Goal: Task Accomplishment & Management: Complete application form

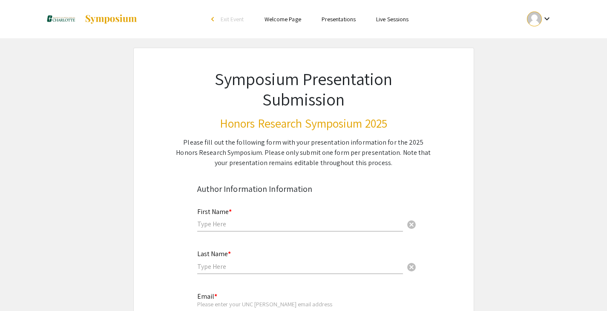
click at [237, 223] on input "text" at bounding box center [300, 224] width 206 height 9
type input "[PERSON_NAME]"
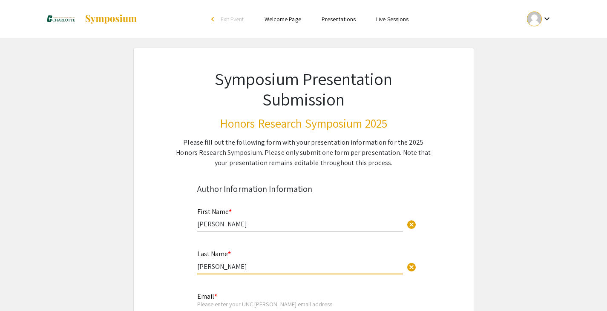
type input "[PERSON_NAME]"
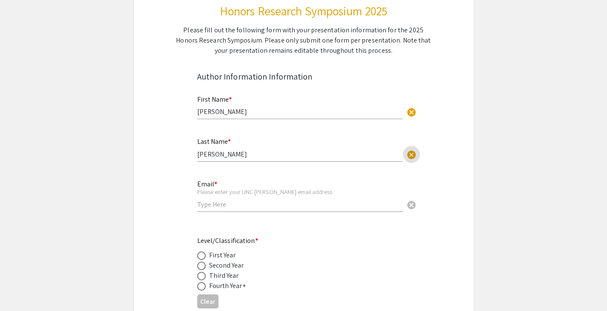
scroll to position [116, 0]
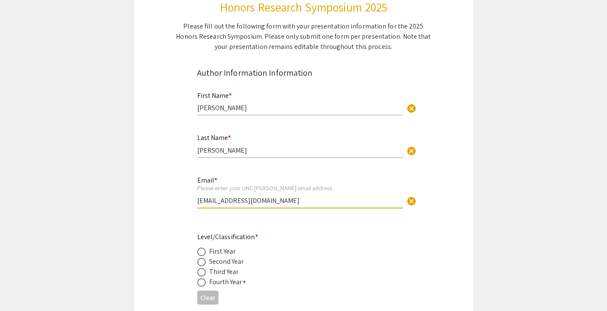
type input "[EMAIL_ADDRESS][DOMAIN_NAME]"
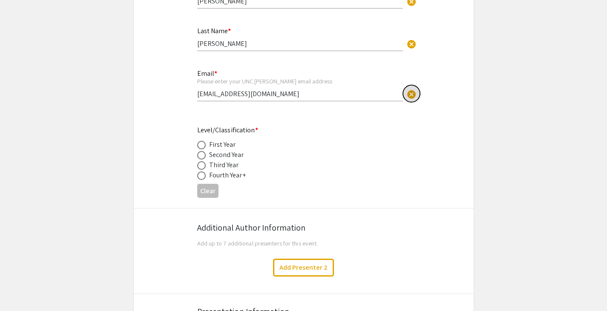
scroll to position [224, 0]
click at [223, 176] on div "Fourth Year+" at bounding box center [227, 175] width 37 height 10
click at [204, 175] on span at bounding box center [201, 175] width 9 height 9
click at [204, 175] on input "radio" at bounding box center [201, 175] width 9 height 9
radio input "true"
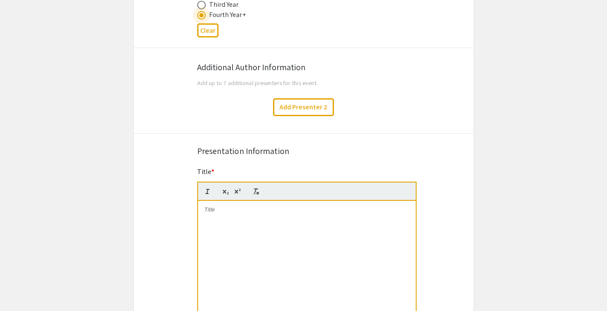
scroll to position [385, 0]
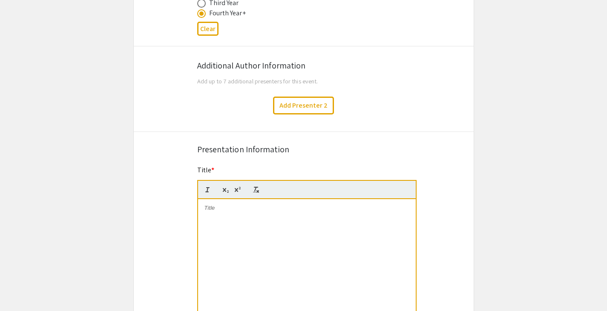
click at [242, 210] on p at bounding box center [306, 208] width 205 height 8
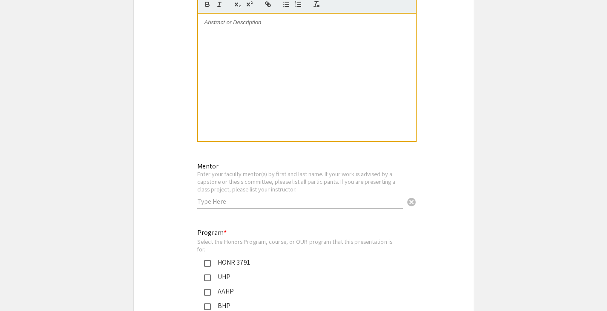
scroll to position [778, 0]
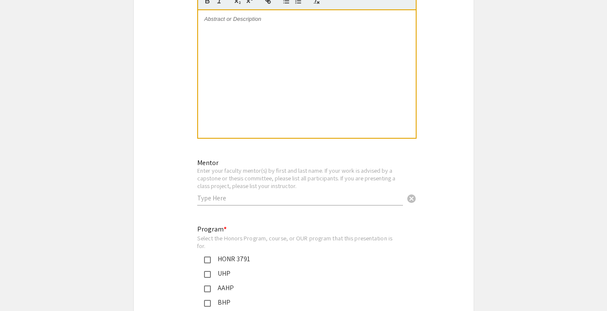
click at [242, 201] on input "text" at bounding box center [300, 198] width 206 height 9
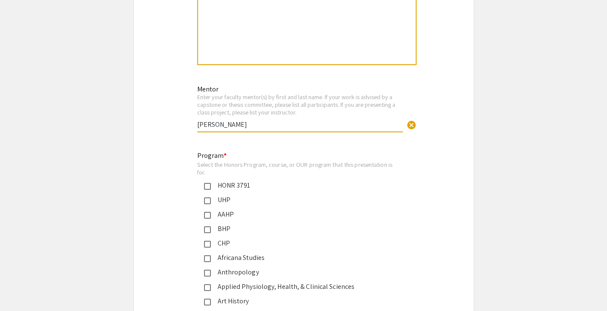
type input "[PERSON_NAME]"
click at [227, 200] on div "UHP" at bounding box center [300, 200] width 179 height 10
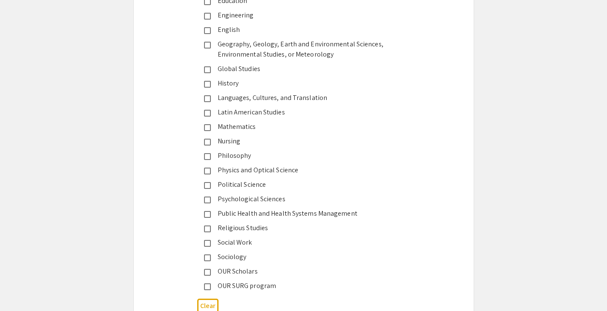
click at [238, 260] on div "Sociology" at bounding box center [300, 257] width 179 height 10
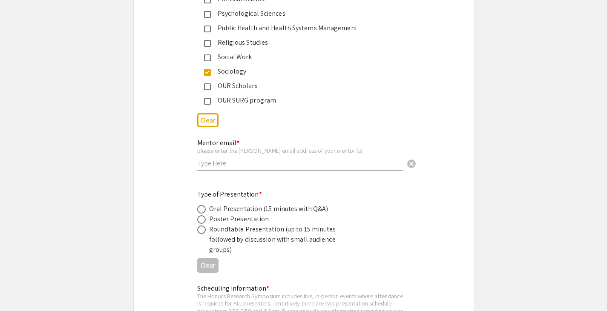
scroll to position [1411, 0]
click at [225, 170] on div "Mentor email * please enter the charlotte email address of your mentor (s) canc…" at bounding box center [300, 150] width 206 height 40
click at [224, 169] on div "Mentor email * please enter the charlotte email address of your mentor (s) canc…" at bounding box center [300, 150] width 206 height 40
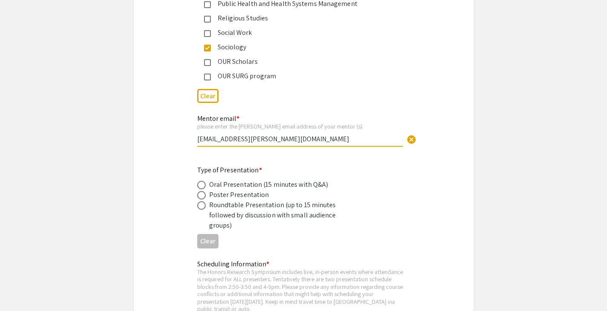
scroll to position [1436, 0]
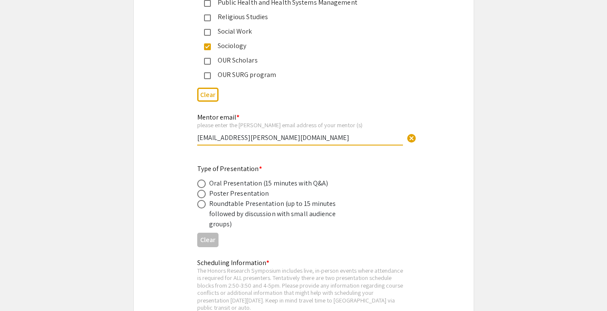
type input "[EMAIL_ADDRESS][PERSON_NAME][DOMAIN_NAME]"
click at [245, 184] on div "Oral Presentation (15 minutes with Q&A)" at bounding box center [268, 183] width 119 height 10
click at [200, 188] on span at bounding box center [201, 184] width 9 height 9
click at [200, 188] on input "radio" at bounding box center [201, 184] width 9 height 9
radio input "true"
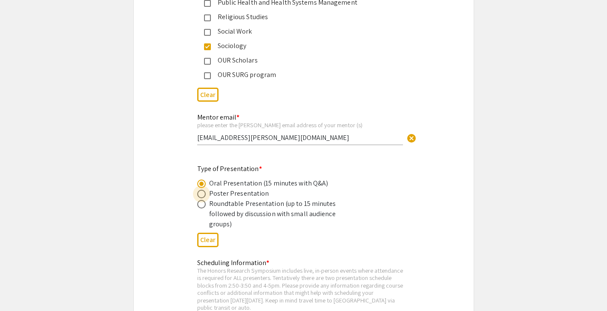
click at [201, 198] on span at bounding box center [201, 194] width 9 height 9
click at [201, 198] on input "radio" at bounding box center [201, 194] width 9 height 9
radio input "true"
click at [202, 187] on span at bounding box center [201, 184] width 9 height 9
click at [202, 187] on input "radio" at bounding box center [201, 184] width 9 height 9
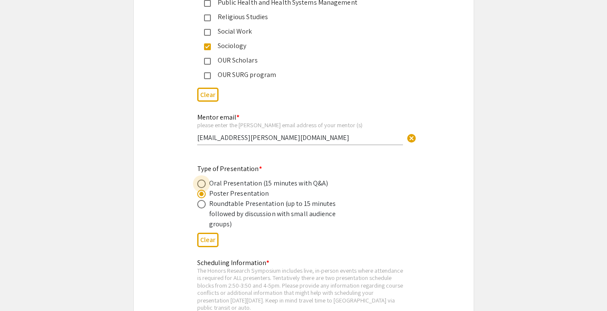
radio input "true"
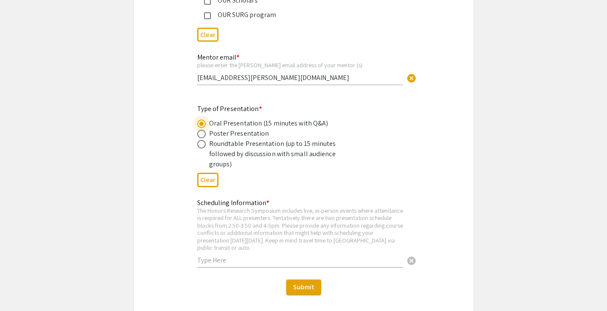
scroll to position [1536, 0]
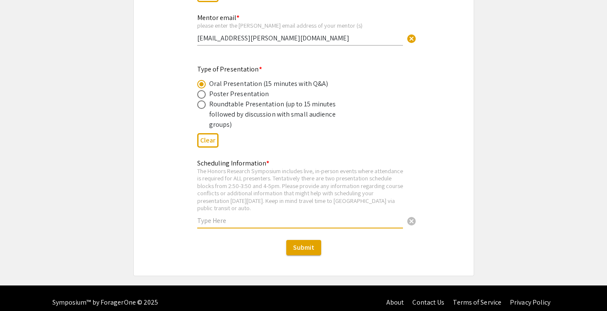
click at [290, 216] on input "text" at bounding box center [300, 220] width 206 height 9
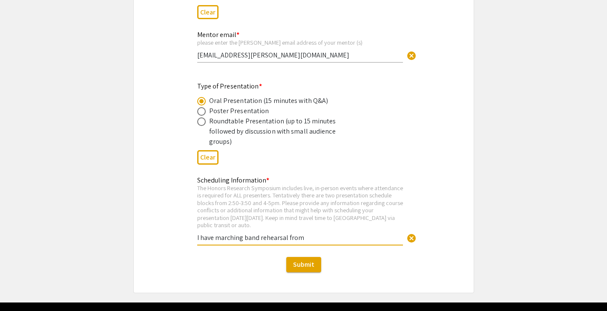
scroll to position [1518, 0]
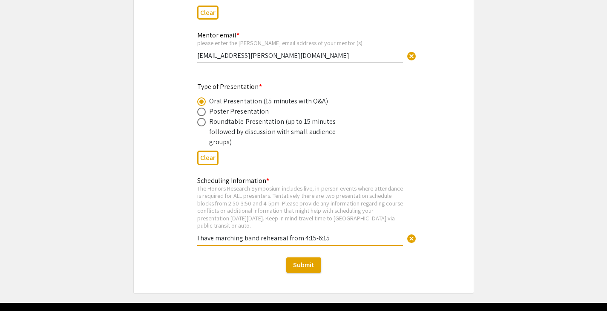
type input "I have marching band rehearsal from 4:15-6:15"
drag, startPoint x: 330, startPoint y: 234, endPoint x: 183, endPoint y: 247, distance: 148.0
click at [183, 247] on div "Scheduling Information * The Honors Research Symposium includes live, in-person…" at bounding box center [304, 213] width 340 height 87
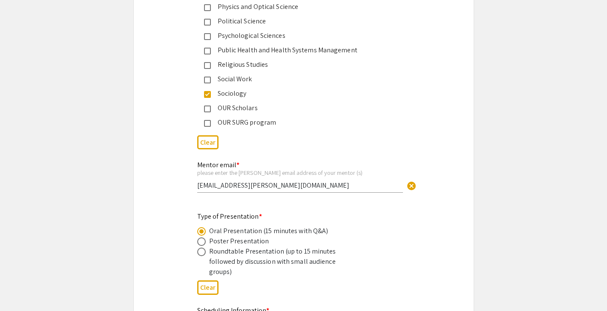
scroll to position [1388, 0]
click at [252, 190] on input "[EMAIL_ADDRESS][PERSON_NAME][DOMAIN_NAME]" at bounding box center [300, 185] width 206 height 9
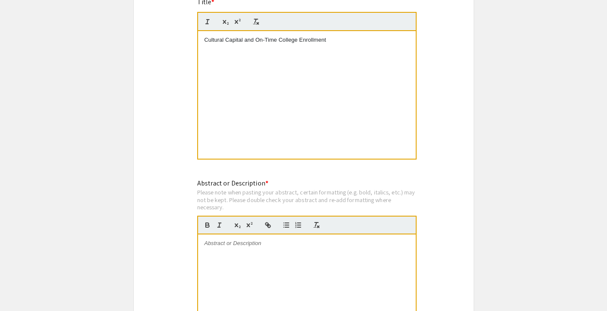
scroll to position [550, 0]
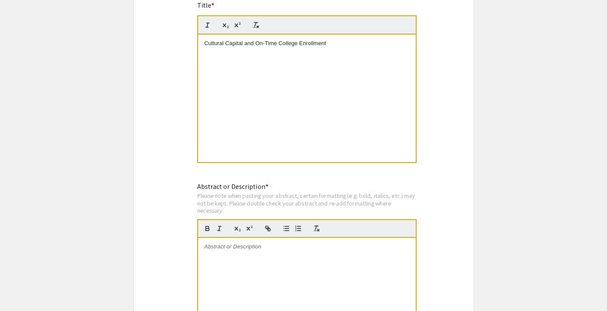
type input "[EMAIL_ADDRESS][DOMAIN_NAME]"
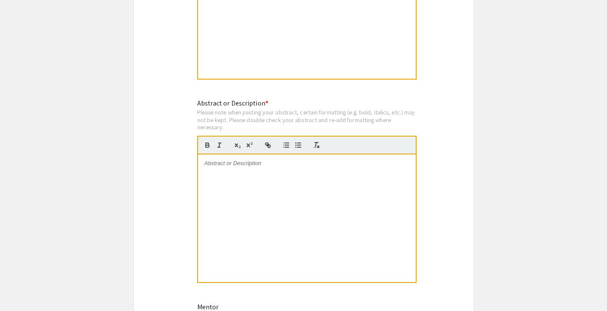
scroll to position [641, 0]
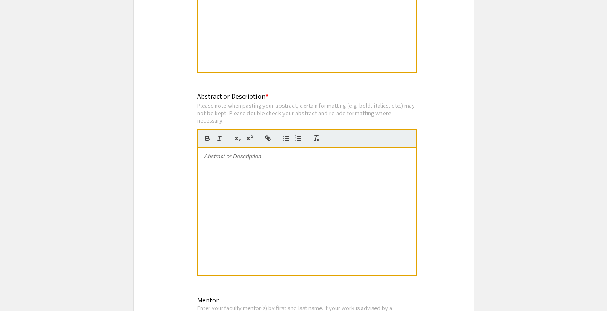
click at [244, 185] on div at bounding box center [307, 212] width 218 height 128
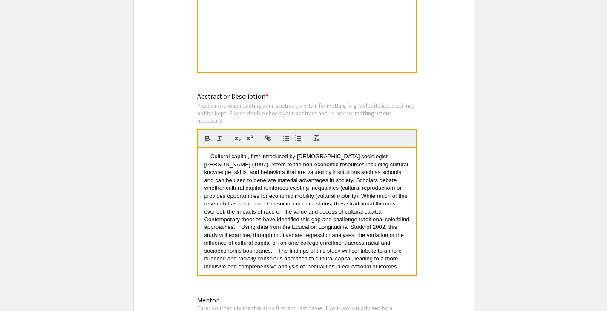
scroll to position [2, 0]
click at [211, 156] on span "Cultural capital, first introduced by [DEMOGRAPHIC_DATA] sociologist [PERSON_NA…" at bounding box center [307, 191] width 207 height 77
click at [267, 224] on span "Using data from the Education Longitudinal Study of 2002, this study will exami…" at bounding box center [304, 239] width 201 height 30
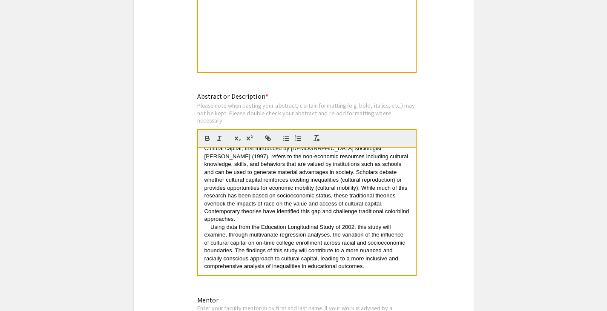
scroll to position [0, 0]
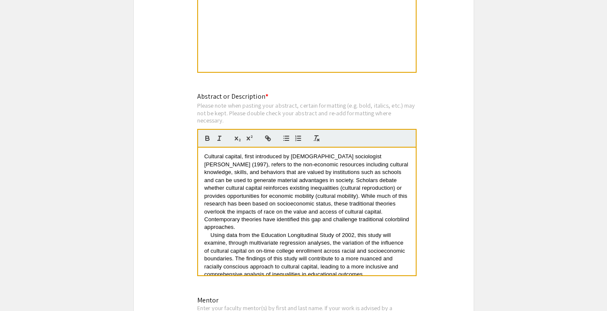
click at [204, 159] on div "Cultural capital, first introduced by [DEMOGRAPHIC_DATA] sociologist [PERSON_NA…" at bounding box center [307, 212] width 218 height 128
click at [212, 239] on span "Using data from the Education Longitudinal Study of 2002, this study will exami…" at bounding box center [305, 247] width 202 height 30
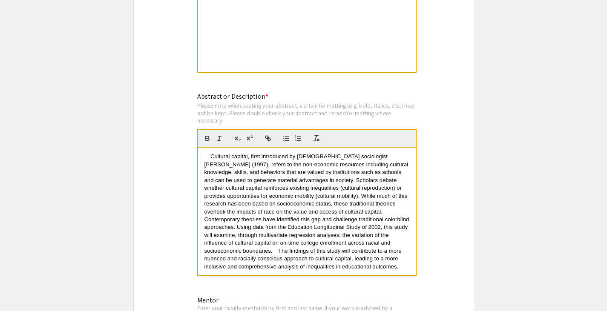
scroll to position [8, 0]
click at [351, 247] on span "The findings of this study will contribute to a more nuanced and racially consc…" at bounding box center [303, 258] width 199 height 22
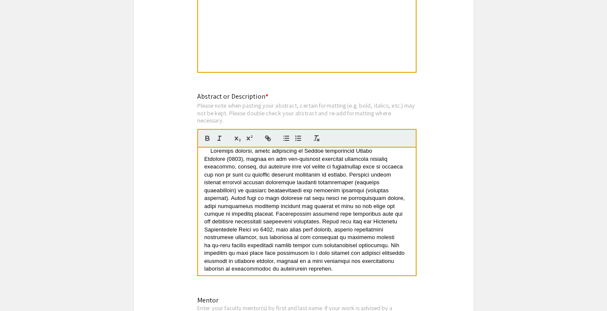
scroll to position [6, 0]
click at [397, 151] on span at bounding box center [305, 209] width 202 height 124
click at [209, 153] on p at bounding box center [306, 210] width 205 height 126
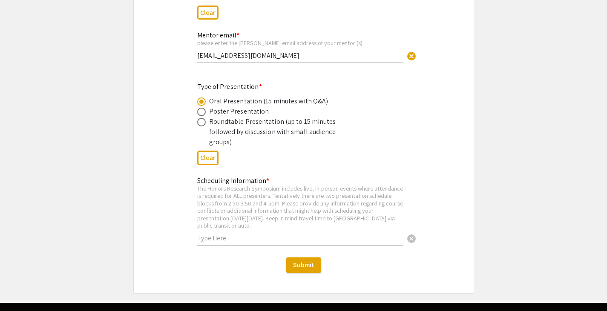
scroll to position [1519, 0]
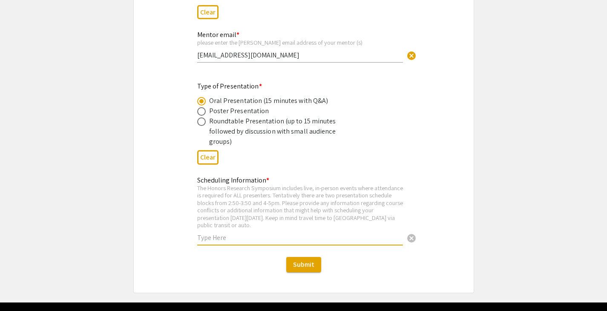
click at [253, 233] on input "text" at bounding box center [300, 237] width 206 height 9
type input "N"
type input "I have marching band rehearsal from 4:15-6:15, but I am able to request an excu…"
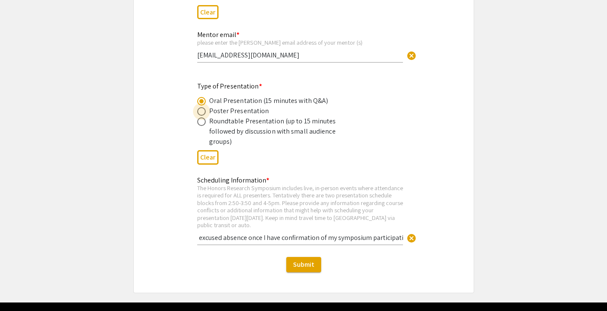
click at [201, 113] on span at bounding box center [201, 111] width 9 height 9
click at [201, 113] on input "radio" at bounding box center [201, 111] width 9 height 9
radio input "true"
click at [198, 104] on span at bounding box center [201, 101] width 9 height 9
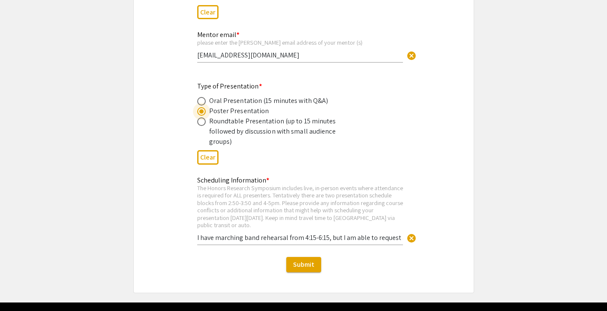
click at [198, 104] on input "radio" at bounding box center [201, 101] width 9 height 9
radio input "true"
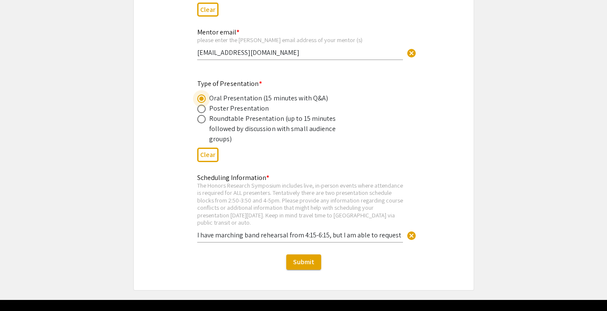
scroll to position [1536, 0]
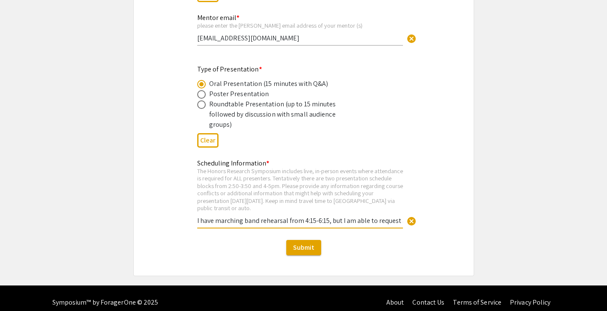
click at [324, 216] on input "I have marching band rehearsal from 4:15-6:15, but I am able to request an excu…" at bounding box center [300, 220] width 206 height 9
click at [360, 216] on input "I have marching band rehearsal from 4:15-6:15, but I am able to request an excu…" at bounding box center [300, 220] width 206 height 9
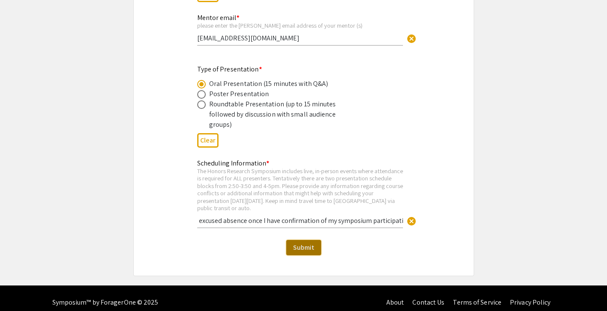
click at [296, 243] on span "Submit" at bounding box center [303, 247] width 21 height 9
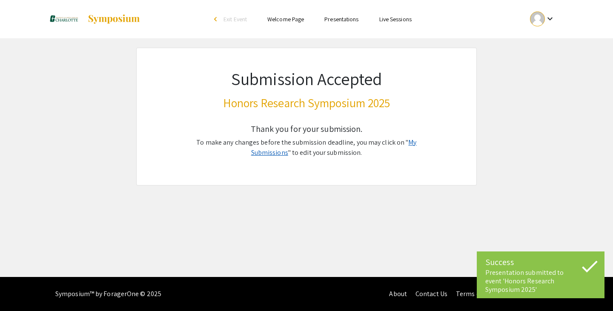
click at [403, 141] on link "My Submissions" at bounding box center [334, 147] width 166 height 19
